Goal: Information Seeking & Learning: Learn about a topic

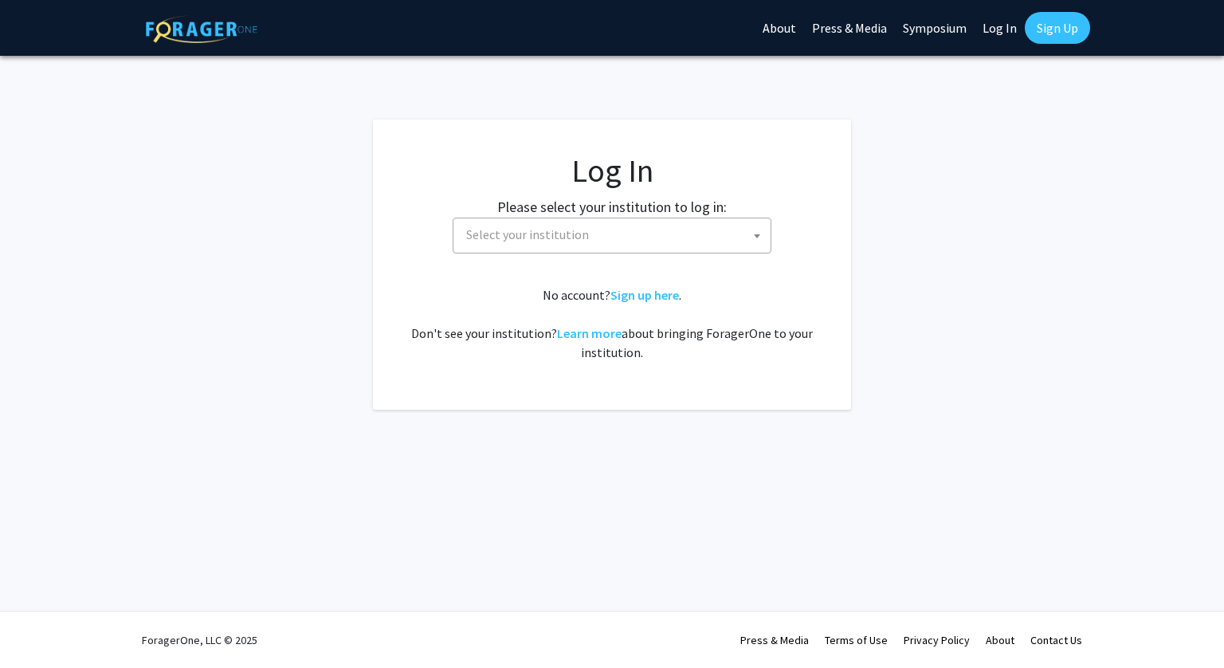
select select
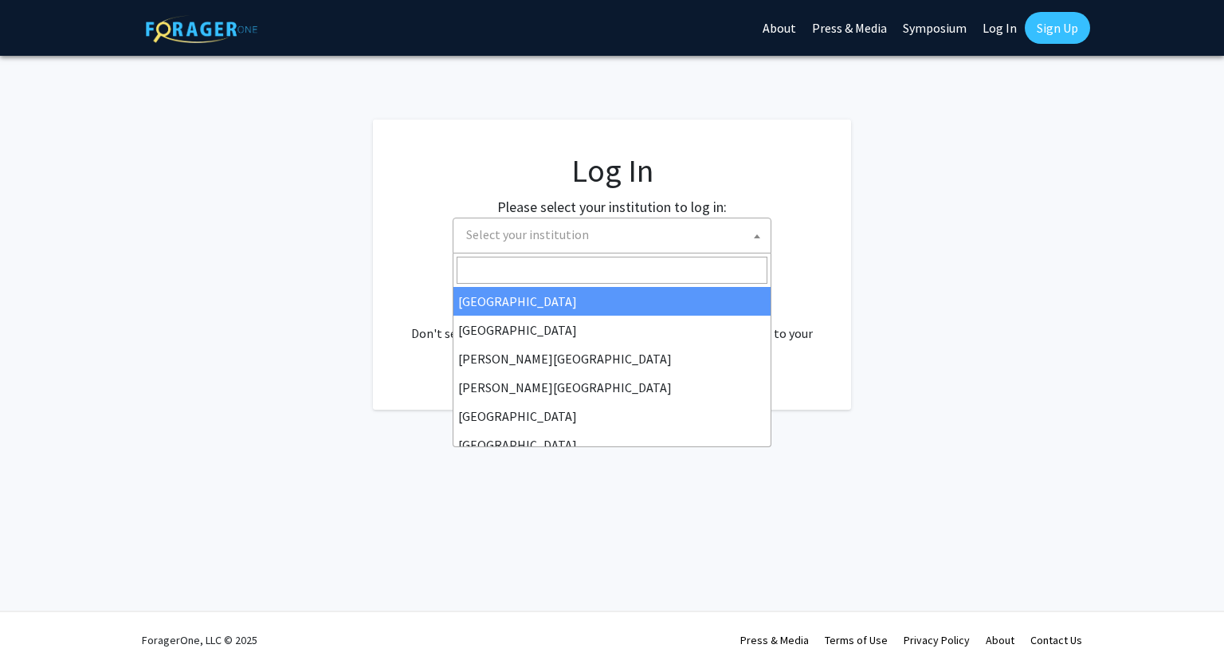
click at [661, 230] on span "Select your institution" at bounding box center [615, 234] width 311 height 33
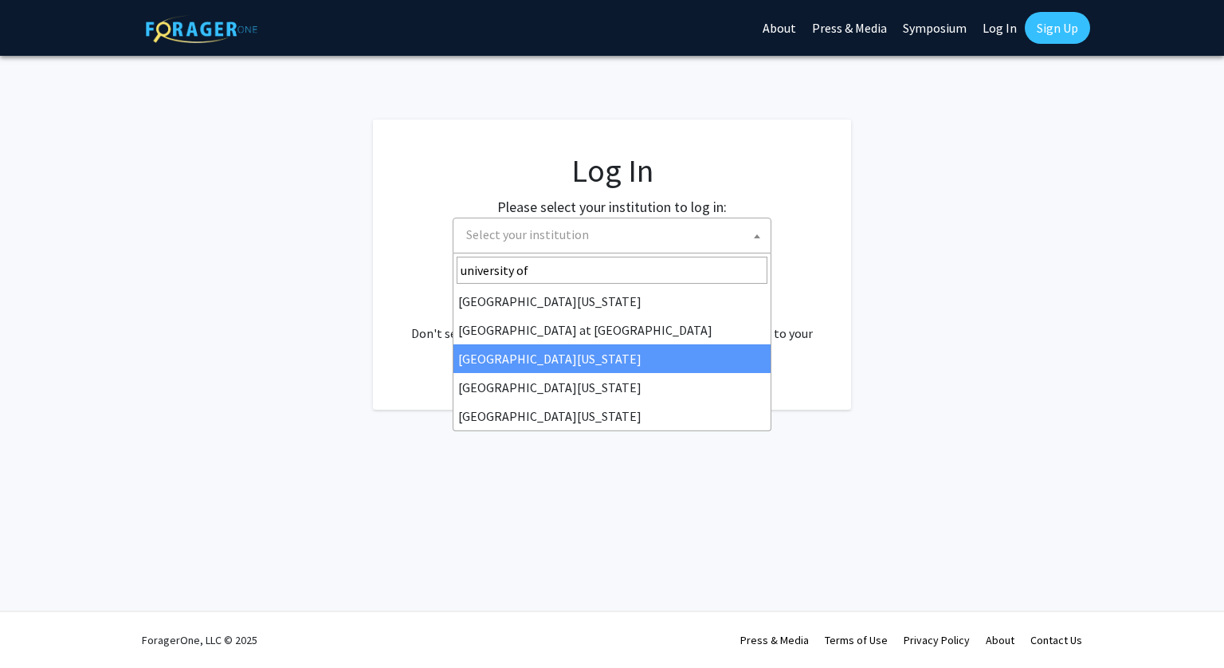
type input "university of"
select select "13"
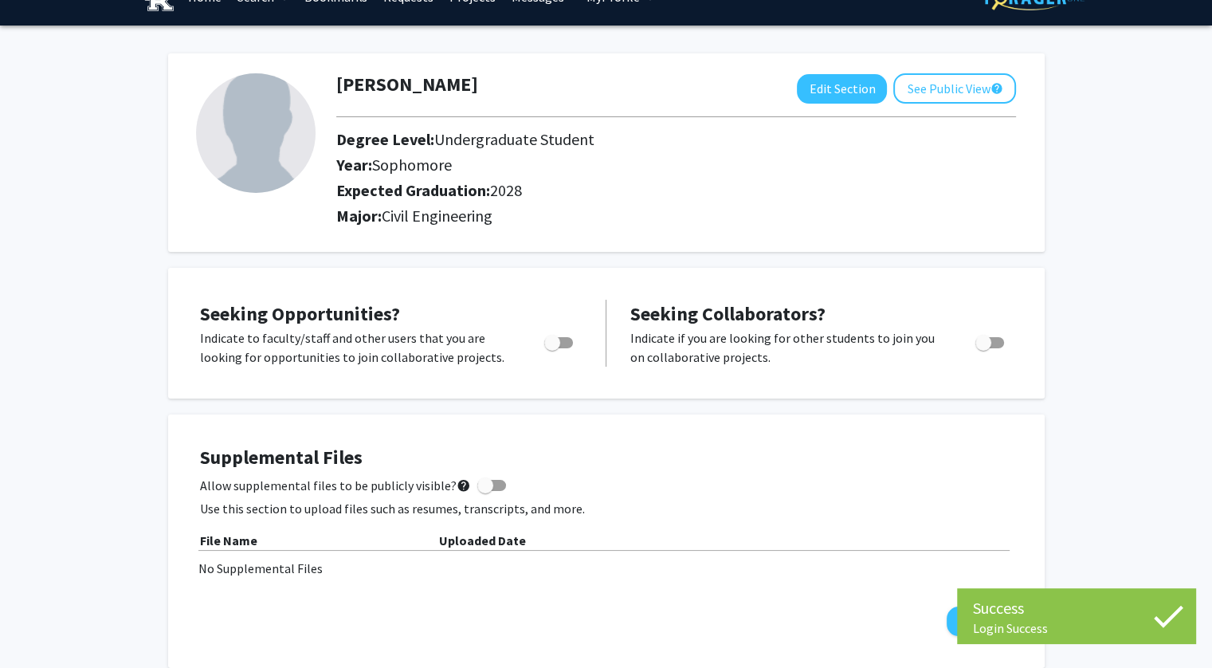
scroll to position [37, 0]
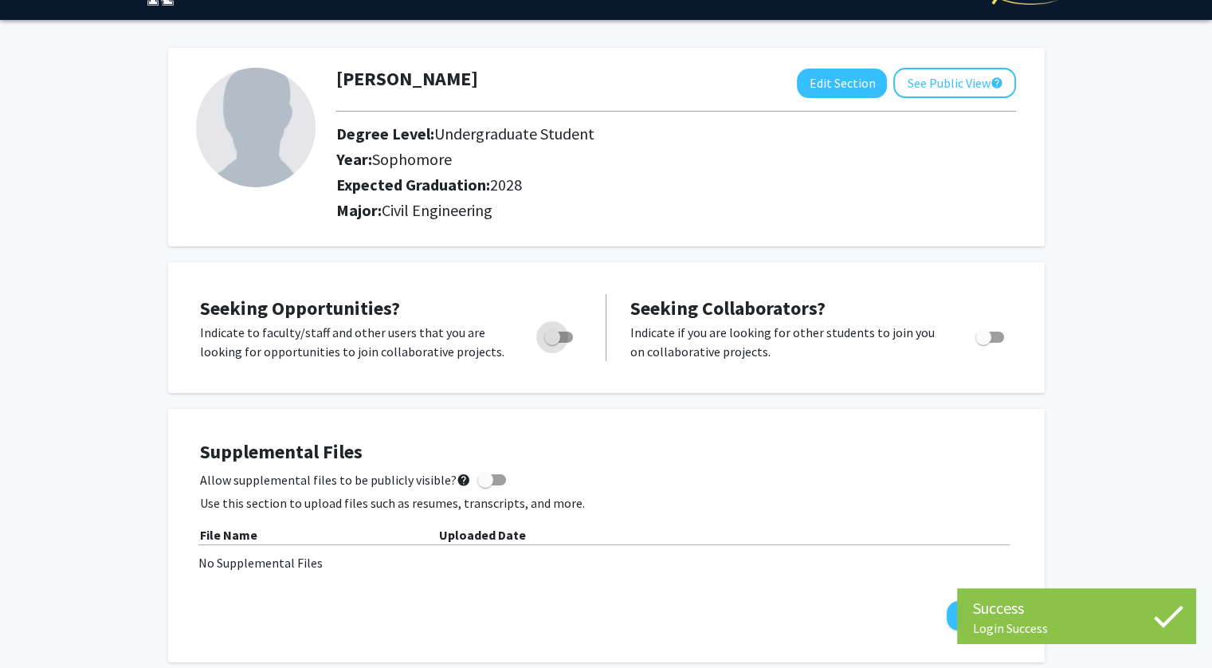
click at [567, 342] on label "Toggle" at bounding box center [555, 337] width 35 height 19
click at [552, 343] on input "Are you actively seeking opportunities?" at bounding box center [551, 343] width 1 height 1
checkbox input "true"
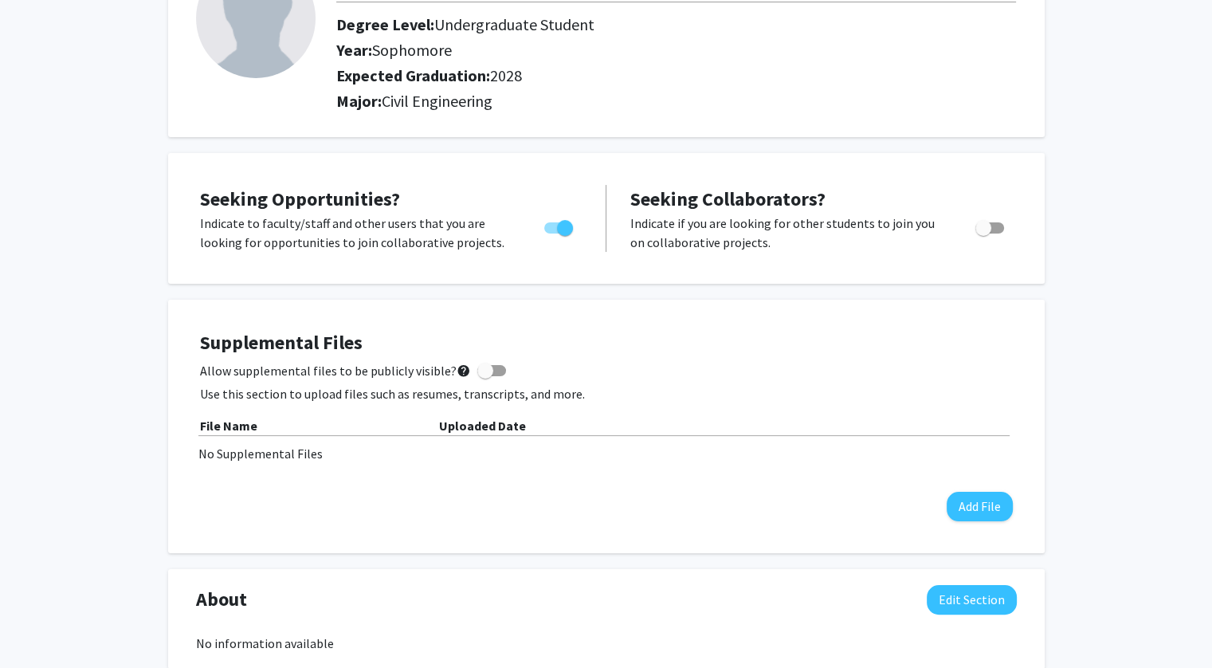
scroll to position [0, 0]
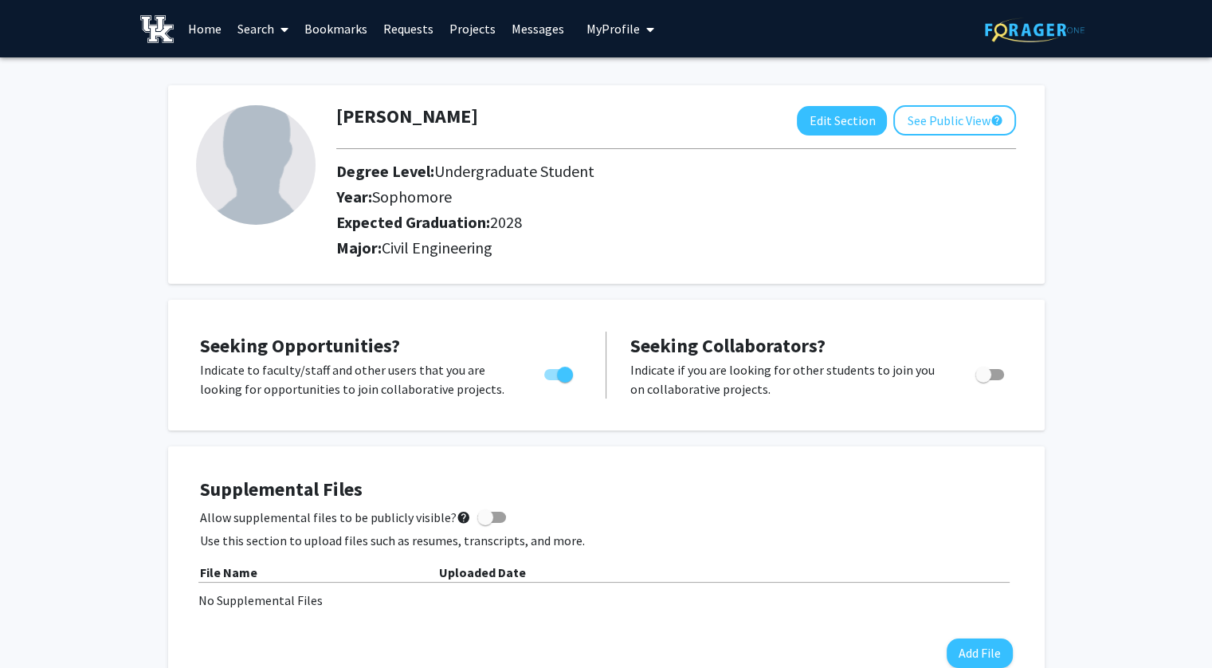
click at [249, 36] on link "Search" at bounding box center [263, 29] width 67 height 56
click at [300, 77] on span "Faculty/Staff" at bounding box center [288, 73] width 117 height 32
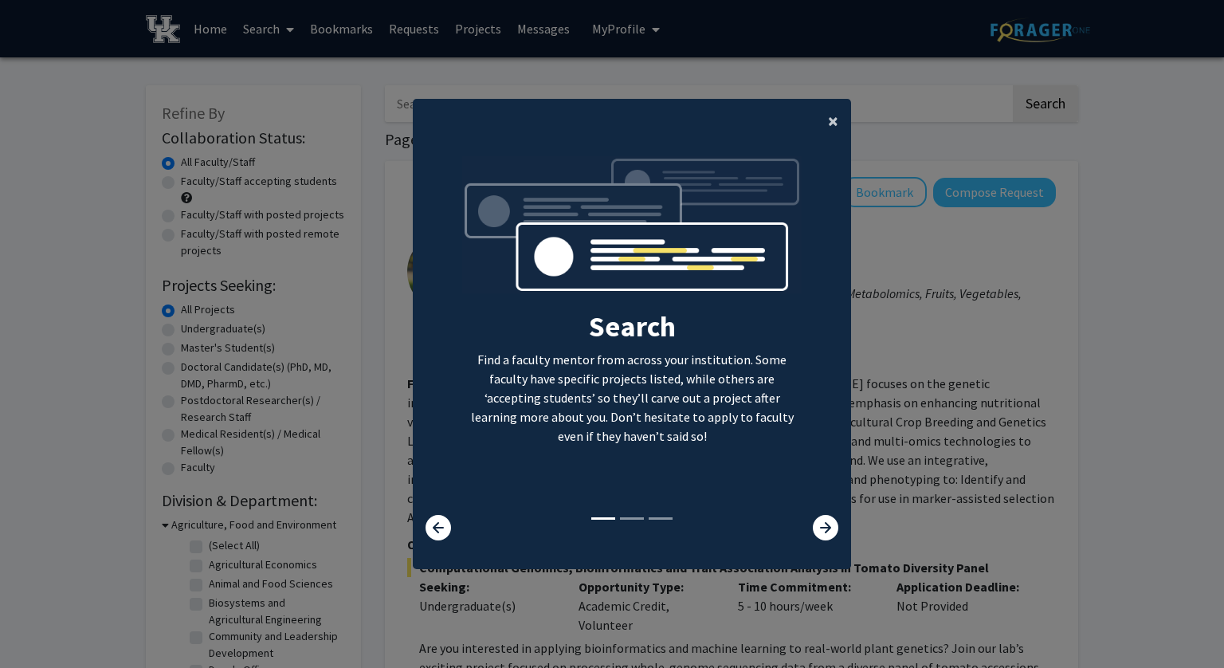
click at [828, 125] on span "×" at bounding box center [833, 120] width 10 height 25
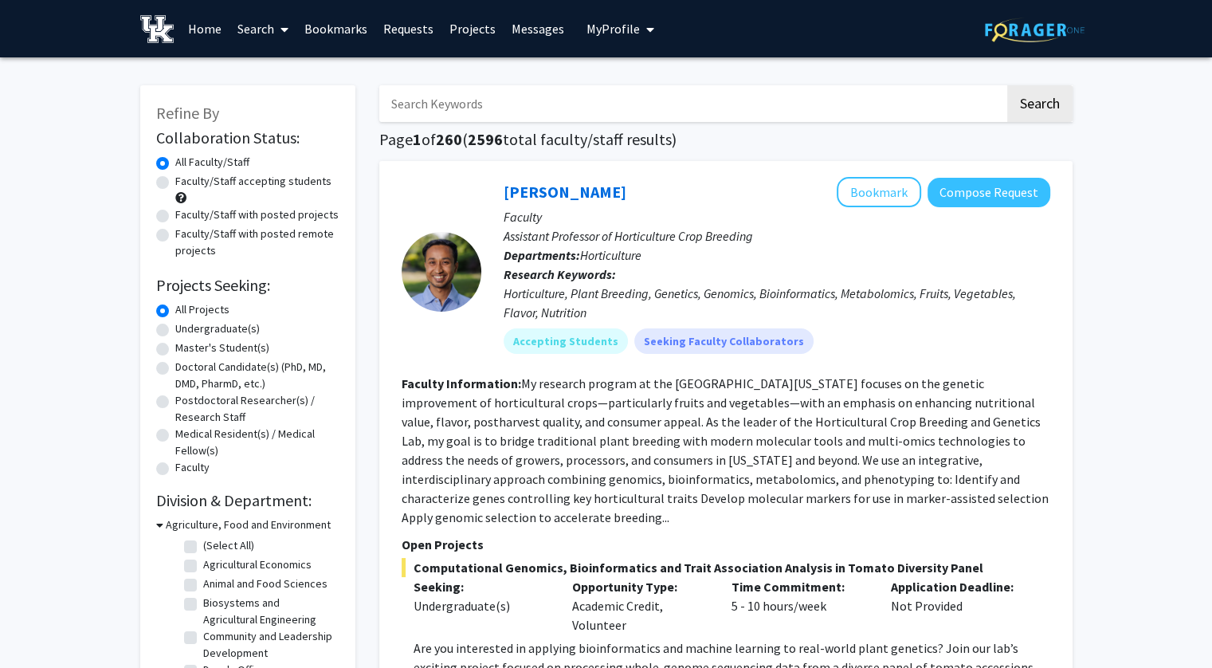
click at [222, 328] on label "Undergraduate(s)" at bounding box center [217, 328] width 84 height 17
click at [186, 328] on input "Undergraduate(s)" at bounding box center [180, 325] width 10 height 10
radio input "true"
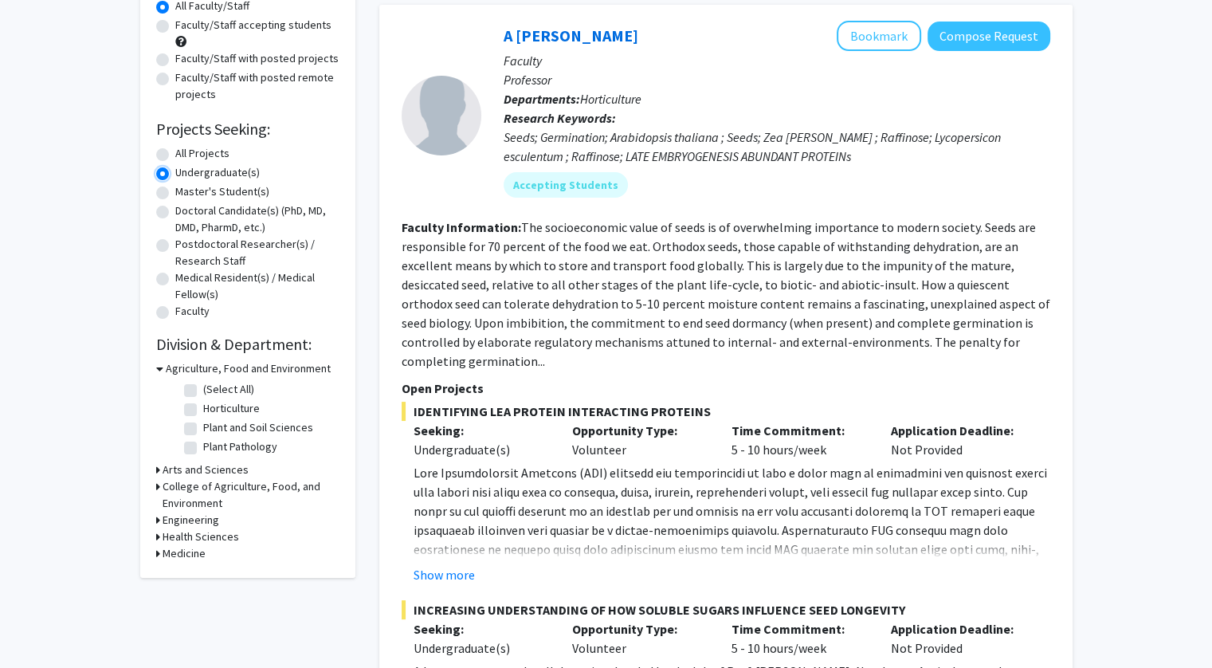
scroll to position [159, 0]
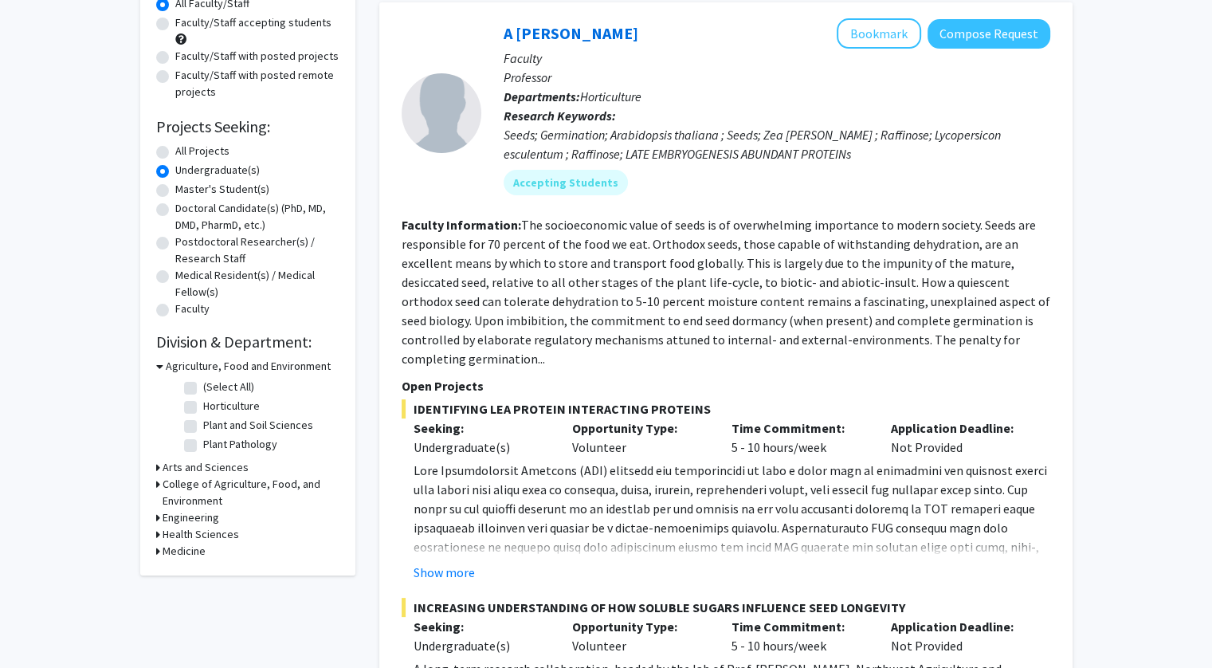
click at [164, 516] on h3 "Engineering" at bounding box center [191, 517] width 57 height 17
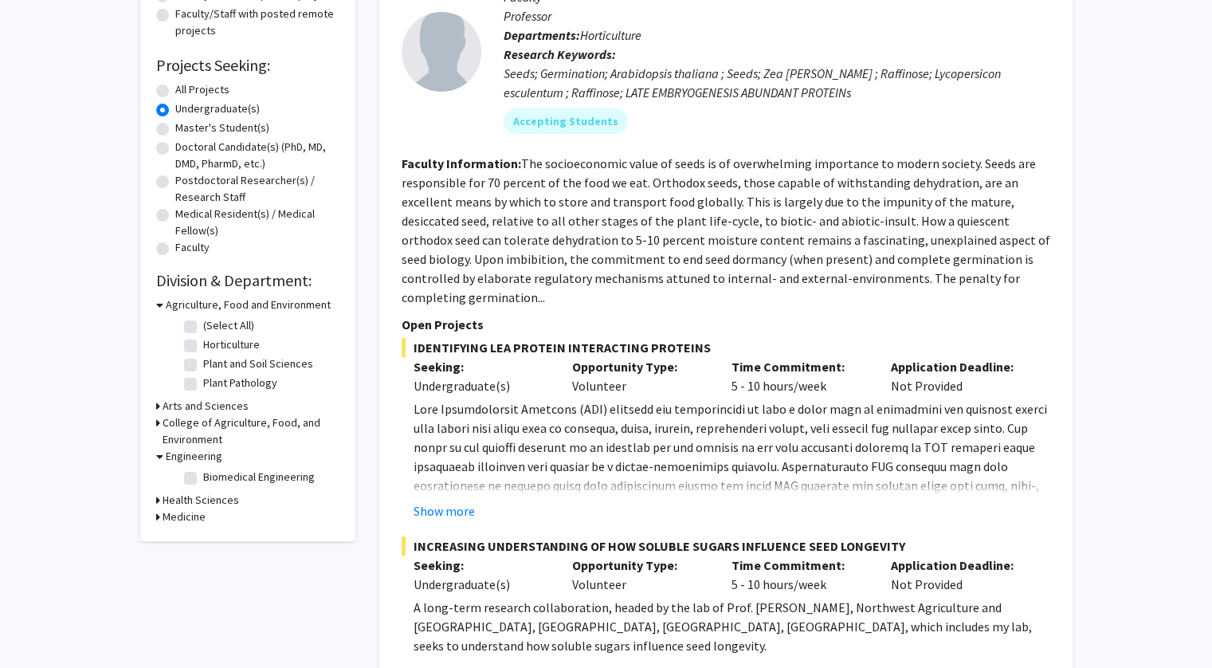
scroll to position [222, 0]
click at [174, 453] on h3 "Engineering" at bounding box center [194, 454] width 57 height 17
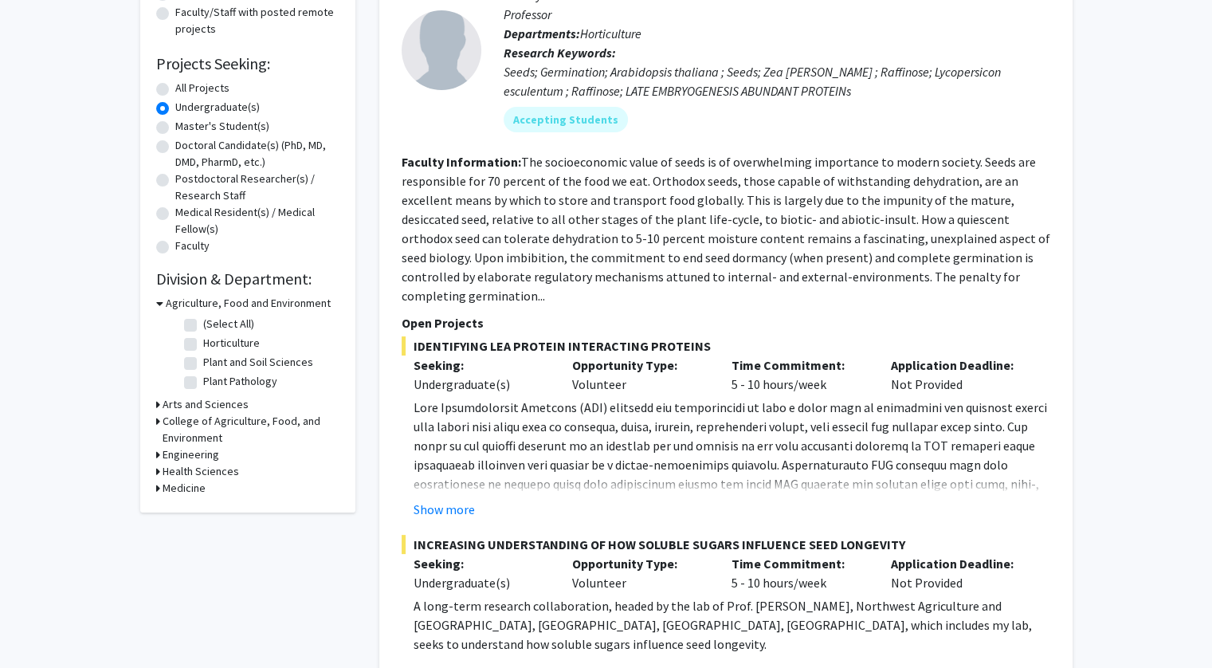
click at [175, 402] on h3 "Arts and Sciences" at bounding box center [206, 404] width 86 height 17
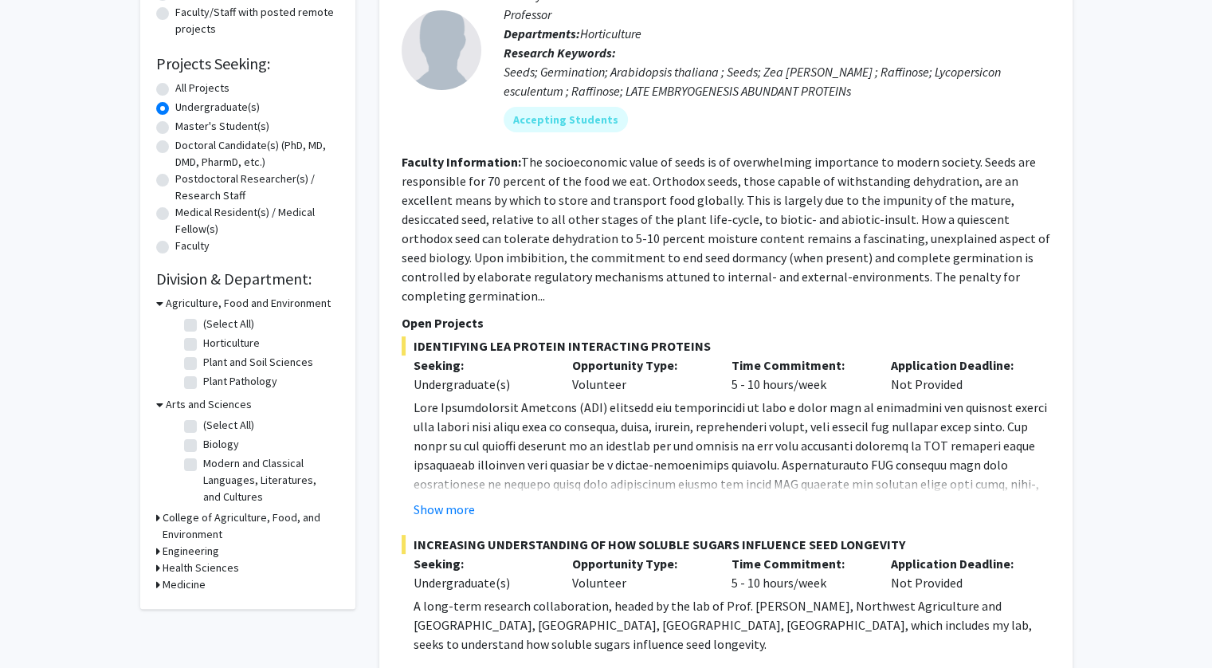
click at [175, 402] on h3 "Arts and Sciences" at bounding box center [209, 404] width 86 height 17
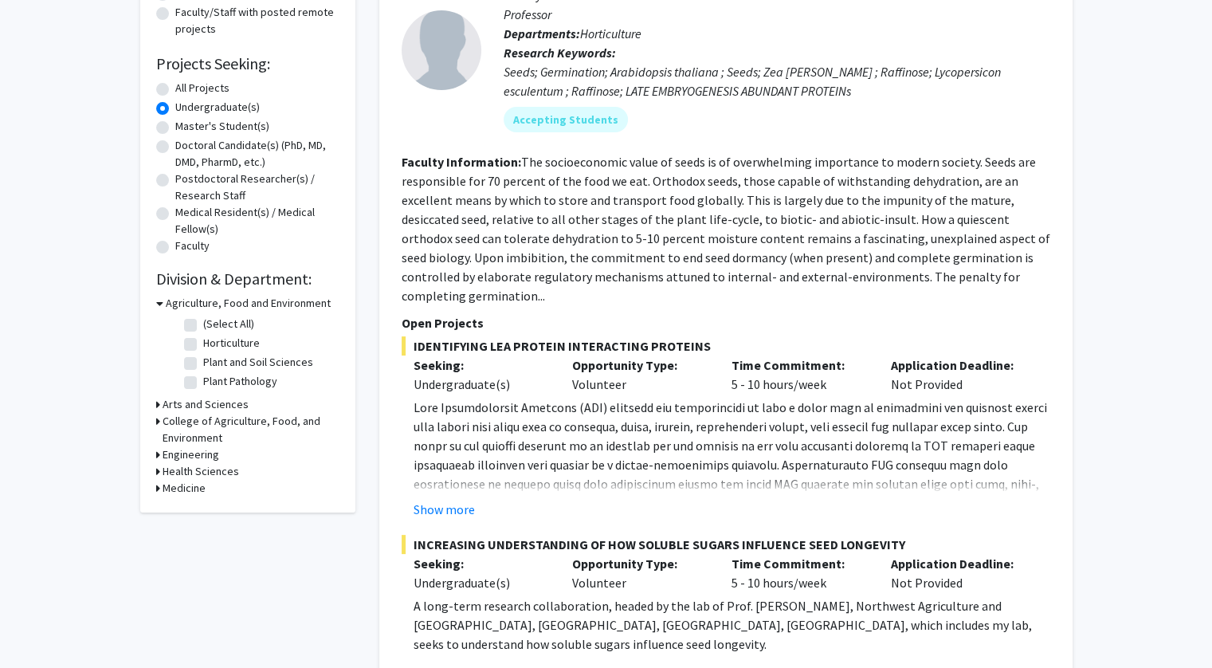
click at [202, 418] on h3 "College of Agriculture, Food, and Environment" at bounding box center [251, 429] width 177 height 33
click at [202, 418] on h3 "College of Agriculture, Food, and Environment" at bounding box center [253, 429] width 174 height 33
click at [194, 457] on h3 "Engineering" at bounding box center [191, 454] width 57 height 17
click at [194, 457] on h3 "Engineering" at bounding box center [194, 454] width 57 height 17
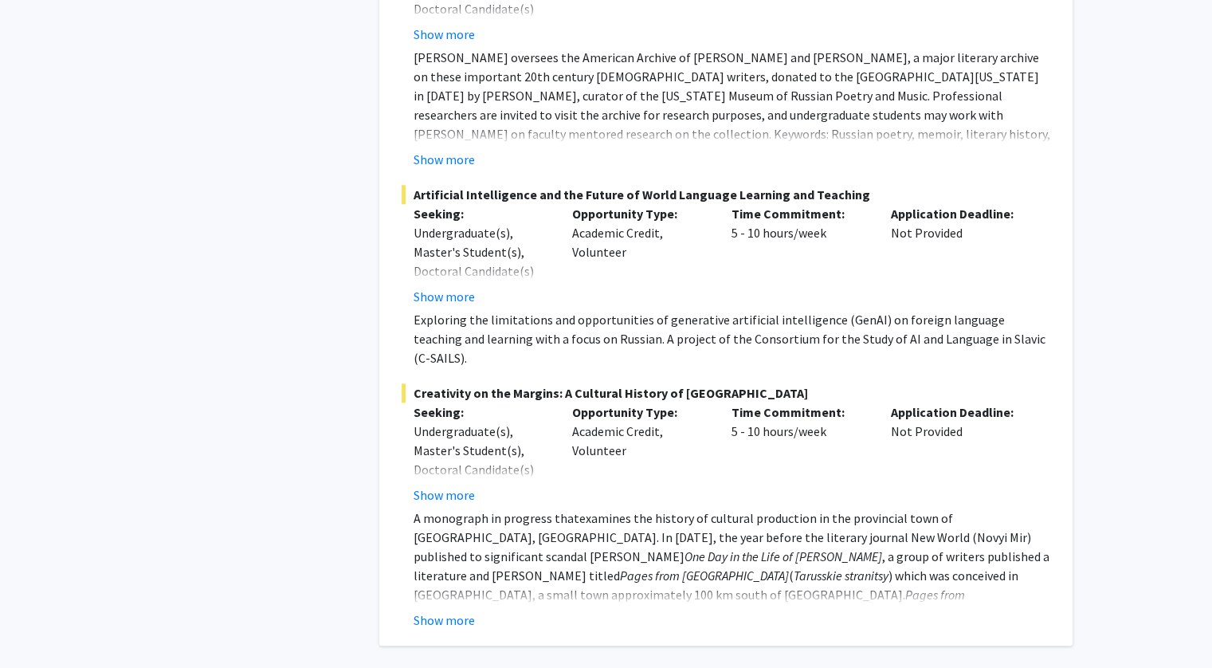
scroll to position [7610, 0]
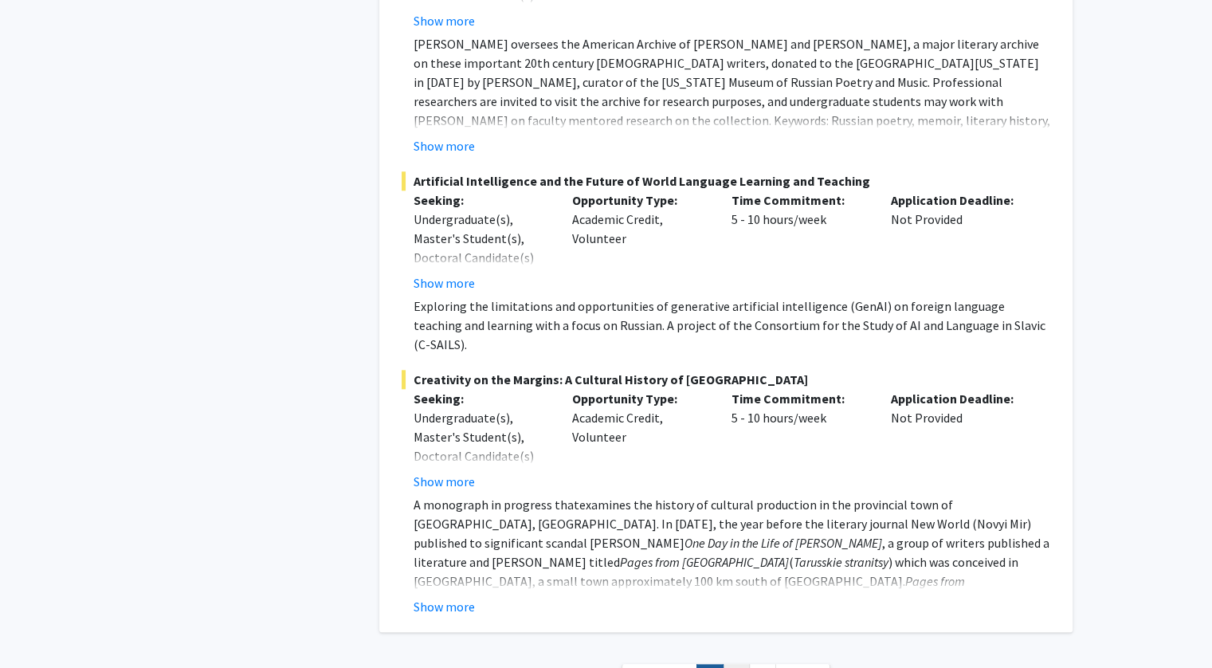
click at [735, 664] on link "2" at bounding box center [736, 678] width 27 height 28
